Goal: Find specific page/section: Find specific page/section

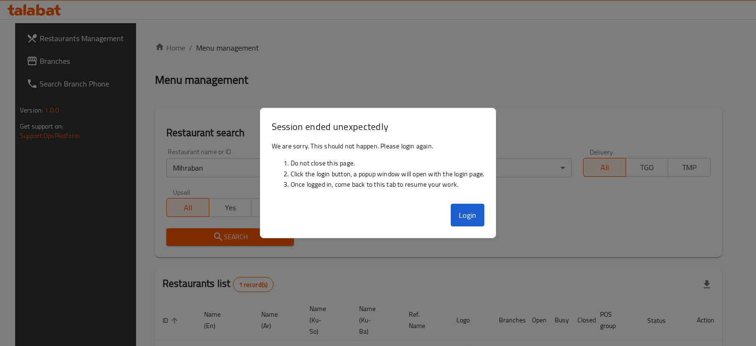
scroll to position [68, 0]
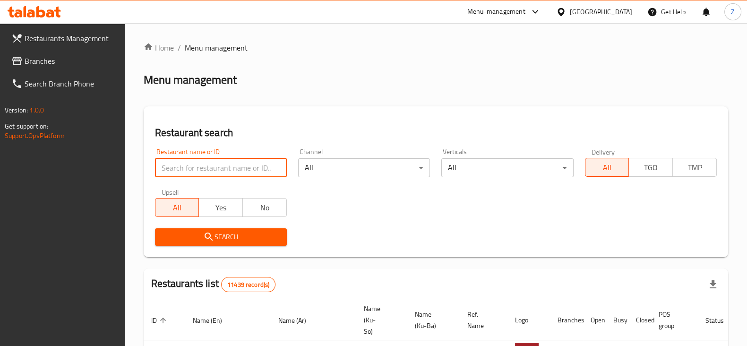
click at [211, 166] on input "search" at bounding box center [221, 167] width 132 height 19
type input "Lovely Land"
click button "Search" at bounding box center [221, 236] width 132 height 17
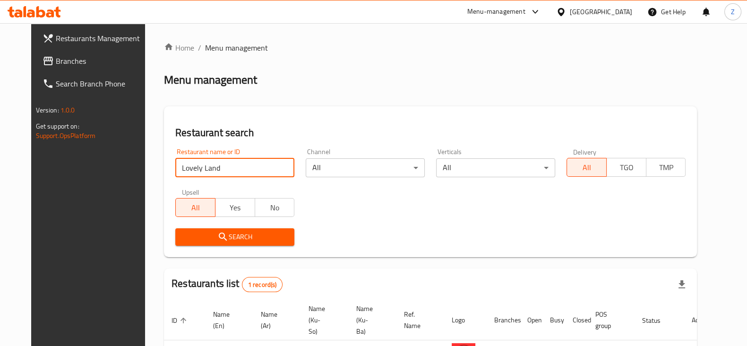
click at [56, 43] on span "Restaurants Management" at bounding box center [102, 38] width 93 height 11
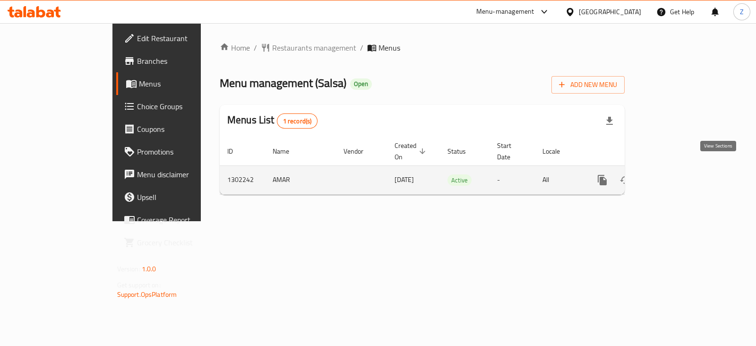
click at [676, 174] on icon "enhanced table" at bounding box center [670, 179] width 11 height 11
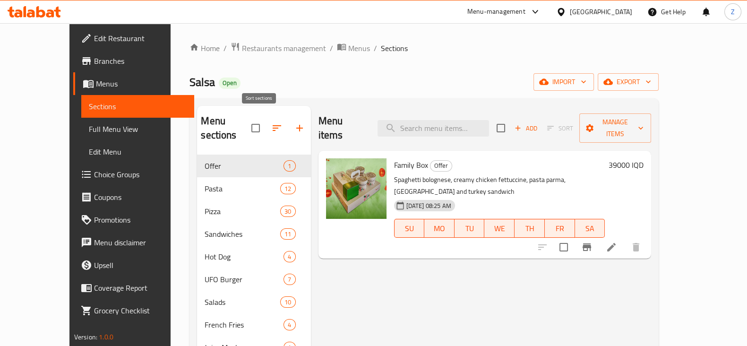
click at [271, 122] on icon "button" at bounding box center [276, 127] width 11 height 11
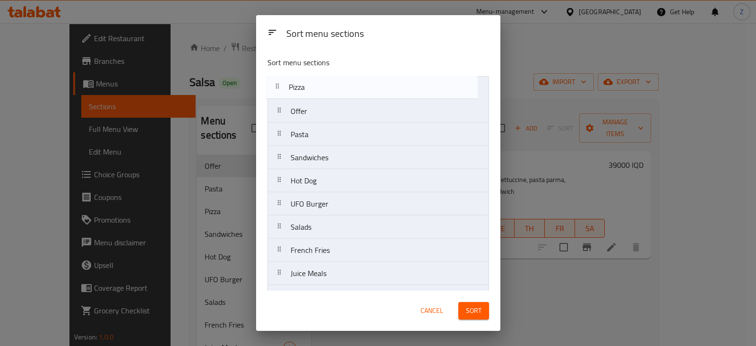
drag, startPoint x: 302, startPoint y: 133, endPoint x: 302, endPoint y: 84, distance: 49.6
click at [302, 84] on nav "Offer Pasta Pizza Sandwiches Hot Dog UFO Burger Salads French Fries Juice Meals…" at bounding box center [378, 331] width 222 height 510
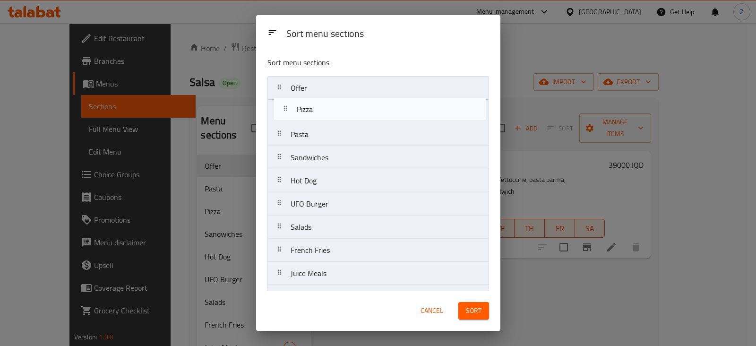
drag, startPoint x: 294, startPoint y: 91, endPoint x: 301, endPoint y: 114, distance: 24.7
click at [301, 114] on nav "Pizza Offer Pasta Sandwiches Hot Dog UFO Burger Salads French Fries Juice Meals…" at bounding box center [378, 331] width 222 height 510
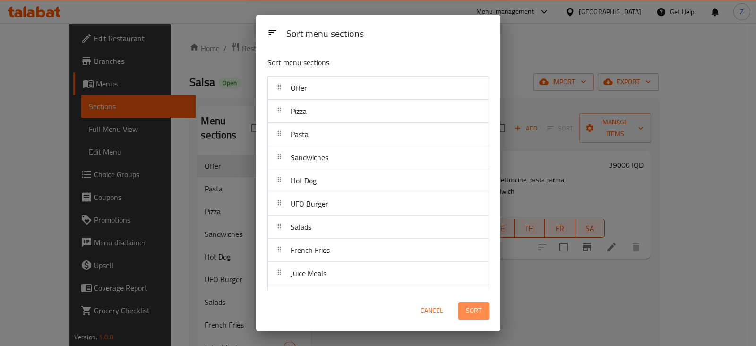
click at [473, 309] on span "Sort" at bounding box center [474, 311] width 16 height 12
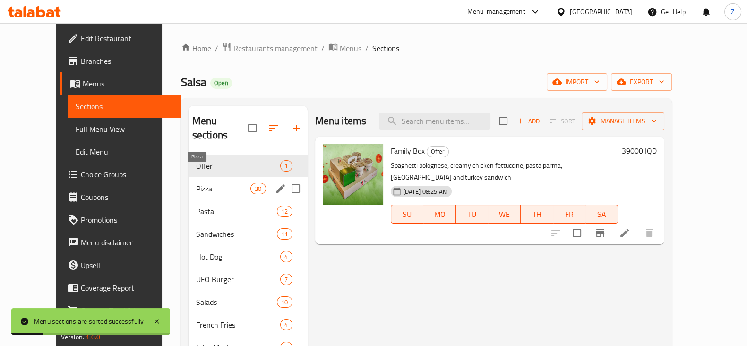
click at [196, 183] on span "Pizza" at bounding box center [223, 188] width 55 height 11
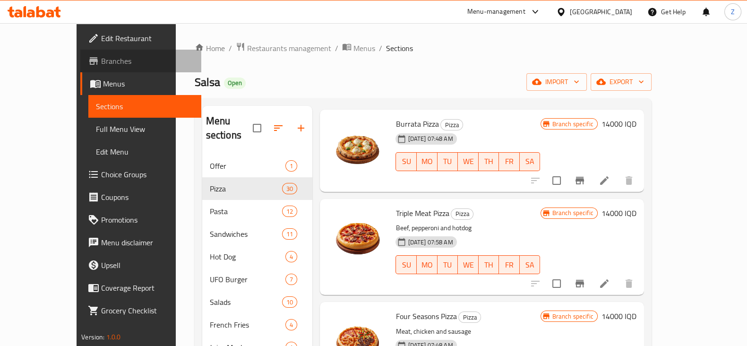
click at [101, 64] on span "Branches" at bounding box center [147, 60] width 93 height 11
